Goal: Navigation & Orientation: Find specific page/section

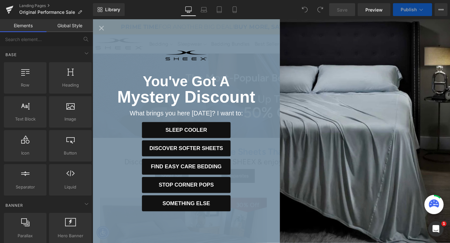
scroll to position [3, 3]
click at [102, 28] on icon "Close popup" at bounding box center [102, 28] width 9 height 9
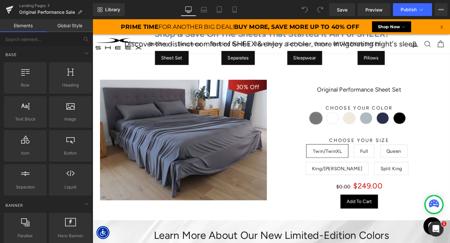
scroll to position [0, 0]
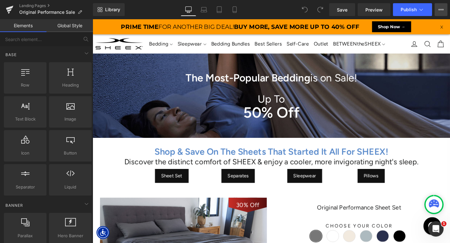
click at [440, 10] on icon at bounding box center [441, 9] width 2 height 1
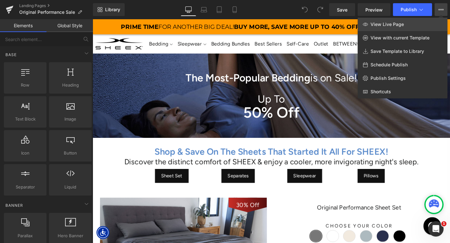
click at [405, 24] on link "View Live Page" at bounding box center [402, 24] width 90 height 13
